Goal: Find specific page/section: Find specific page/section

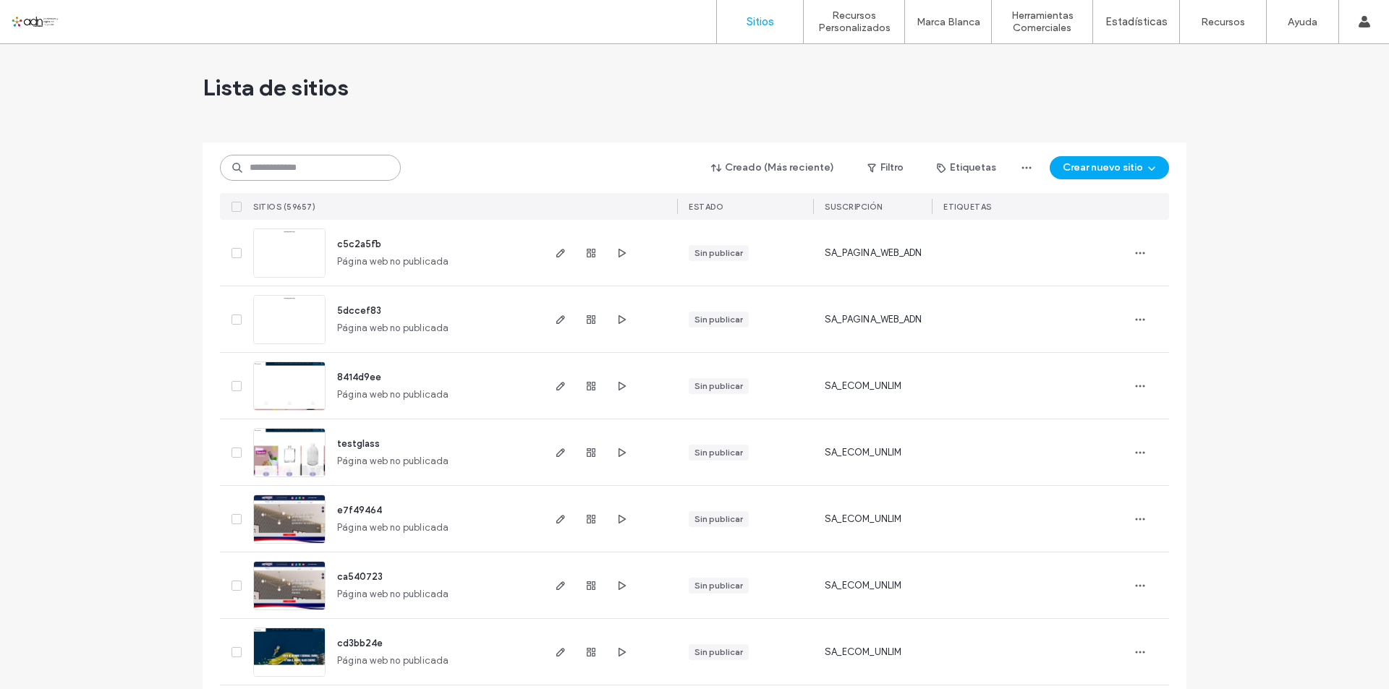
click at [292, 174] on input at bounding box center [310, 168] width 181 height 26
paste input "*********"
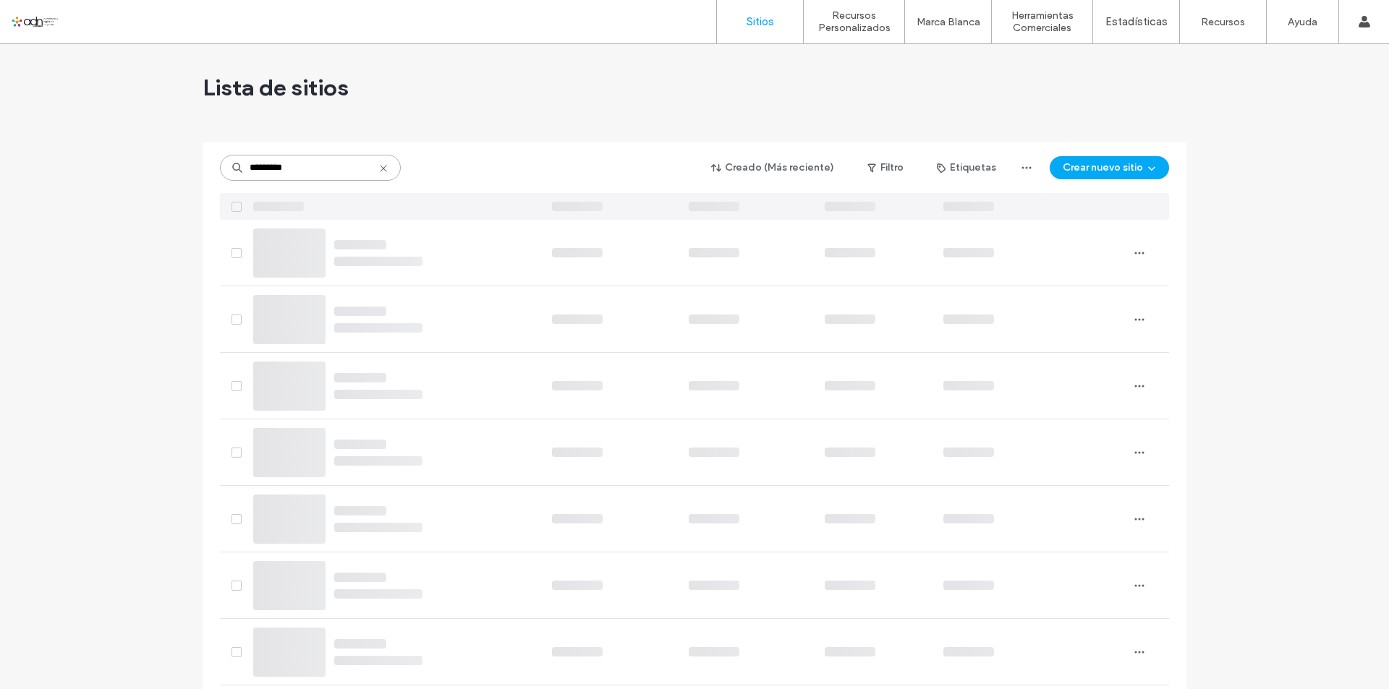
type input "*********"
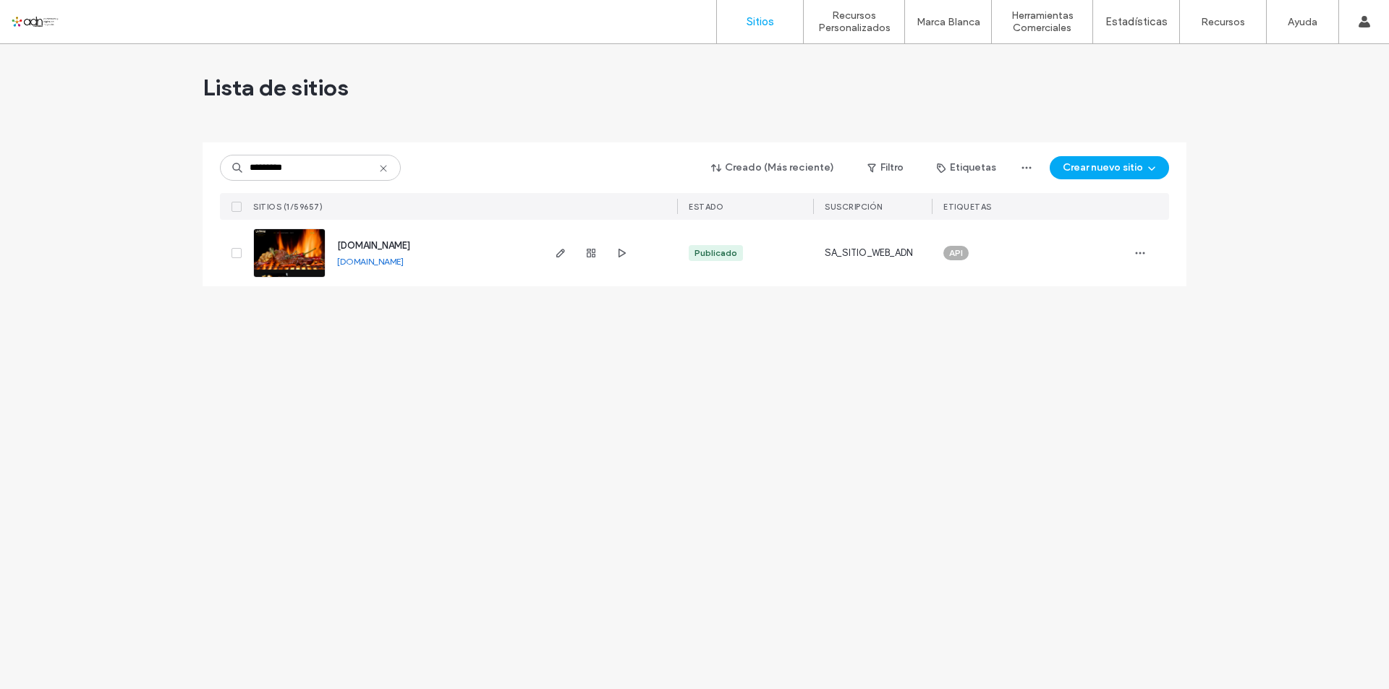
click at [312, 255] on link at bounding box center [289, 253] width 72 height 49
